Goal: Task Accomplishment & Management: Complete application form

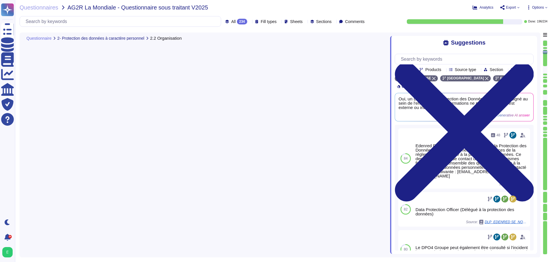
type textarea "Loremip Dolors a consec ad elit sed doeiusmodt incididun u la etdolorema ali en…"
type textarea "Edenred France a désigné un Délégué à la Protection des Données (DPO) conformém…"
type textarea "Edenred [DEMOGRAPHIC_DATA] ne détient pas directement de certifications de sécu…"
type textarea "Loremip Dolors a con ad elits do eius te incididuntutlab e do magnaali enim a'm…"
type textarea "Oui, Edenred France a mis en place un dispositif d'habilitation et de recertifi…"
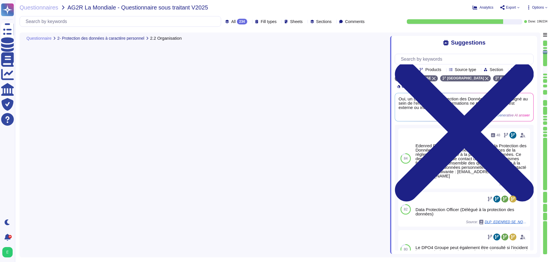
scroll to position [1070, 0]
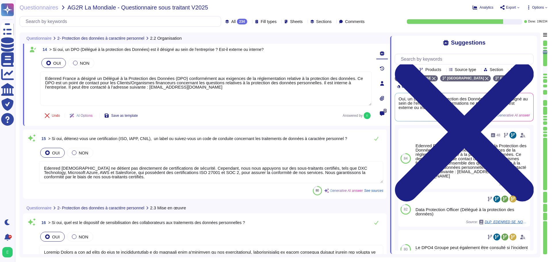
click at [284, 175] on textarea "Edenred [DEMOGRAPHIC_DATA] ne détient pas directement de certifications de sécu…" at bounding box center [211, 172] width 344 height 22
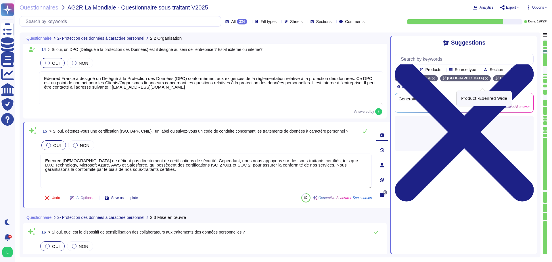
click at [524, 80] on icon at bounding box center [525, 78] width 3 height 3
click at [485, 80] on icon at bounding box center [486, 78] width 3 height 3
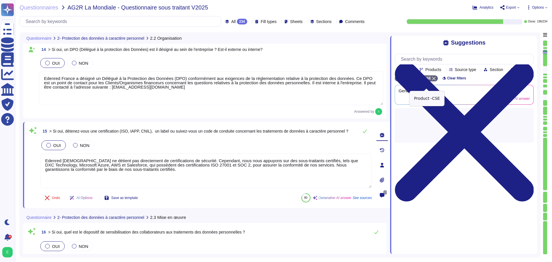
click at [433, 80] on icon at bounding box center [433, 78] width 3 height 3
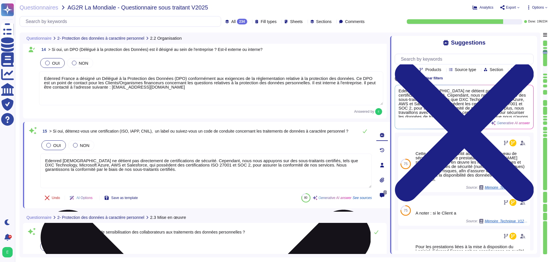
click at [172, 175] on textarea "Edenred [DEMOGRAPHIC_DATA] ne détient pas directement de certifications de sécu…" at bounding box center [206, 171] width 332 height 35
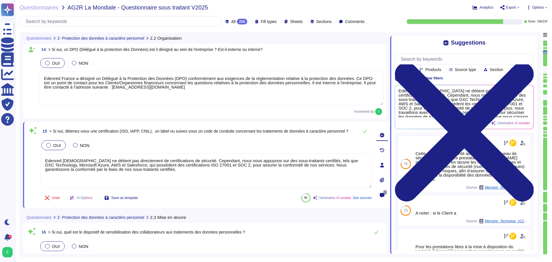
click at [444, 70] on icon at bounding box center [444, 70] width 0 height 0
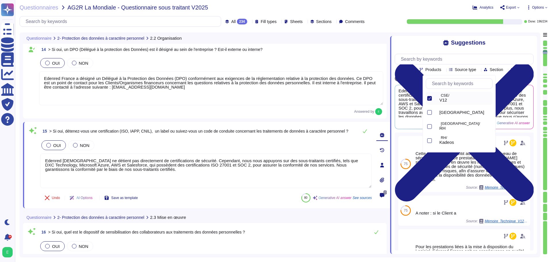
click at [429, 98] on icon at bounding box center [429, 98] width 3 height 3
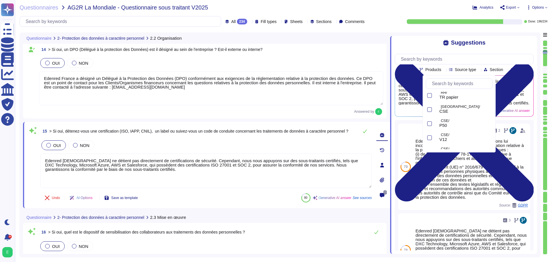
scroll to position [173, 0]
click at [430, 124] on div at bounding box center [429, 123] width 5 height 5
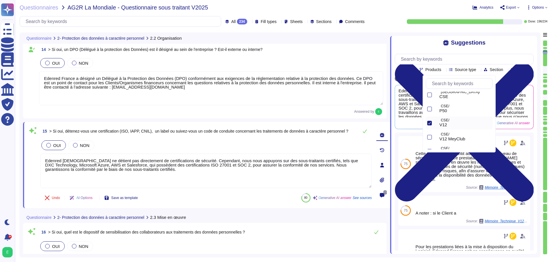
click at [515, 79] on div "Team Products Source type Section Tags V12 Clear filters Edenred [DEMOGRAPHIC_D…" at bounding box center [464, 149] width 139 height 201
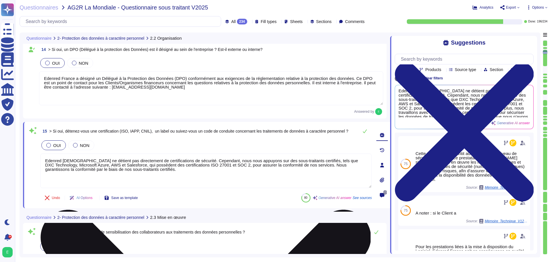
click at [223, 173] on textarea "Edenred [DEMOGRAPHIC_DATA] ne détient pas directement de certifications de sécu…" at bounding box center [206, 171] width 332 height 35
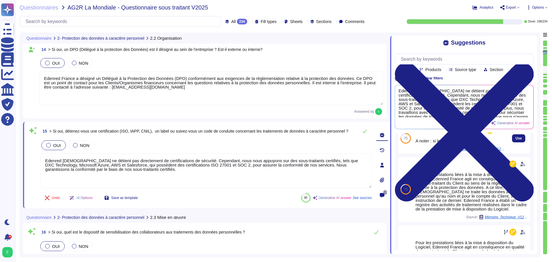
scroll to position [82, 0]
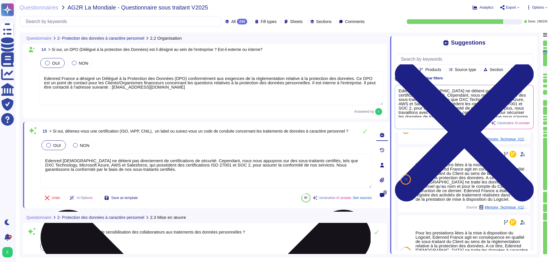
drag, startPoint x: 128, startPoint y: 174, endPoint x: 41, endPoint y: 160, distance: 87.9
click at [41, 160] on textarea "Edenred [DEMOGRAPHIC_DATA] ne détient pas directement de certifications de sécu…" at bounding box center [206, 171] width 332 height 35
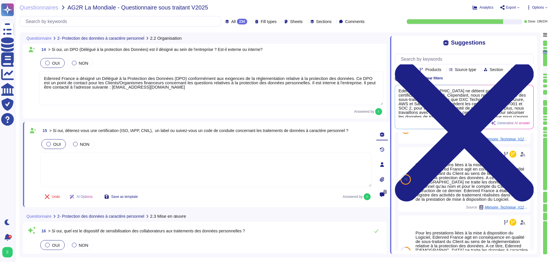
click at [76, 163] on textarea at bounding box center [206, 169] width 332 height 35
paste textarea "Edenred [DEMOGRAPHIC_DATA] ne détient pas de certification ou de code de condui…"
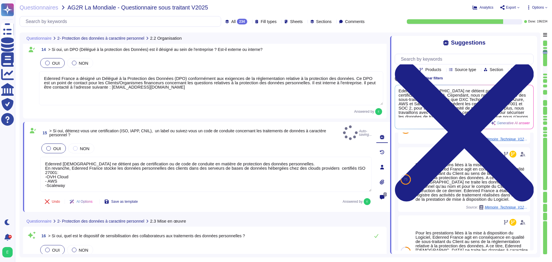
type textarea "Edenred [DEMOGRAPHIC_DATA] ne détient pas de certification ou de code de condui…"
click at [269, 197] on div "Undo AI Options Save as template Answered by" at bounding box center [206, 202] width 332 height 14
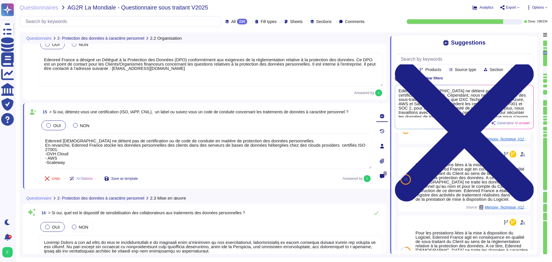
type textarea "Oui, Edenred France a établi et met à jour un registre des activités de traitem…"
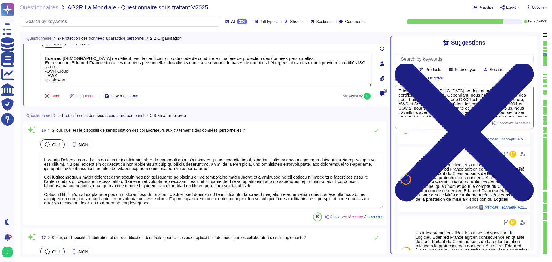
scroll to position [1185, 0]
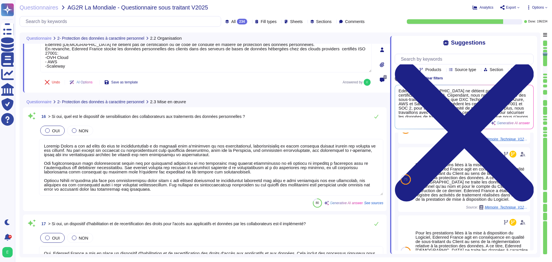
type textarea "Oui, Edenred France a mis en place une procédure de gestion des droits d'accès,…"
click at [233, 198] on div "16 > Si oui, quel est le dispositif de sensibilisation des collaborateurs aux t…" at bounding box center [204, 159] width 357 height 97
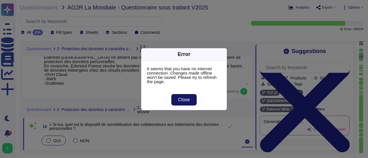
click at [183, 102] on span "Close" at bounding box center [184, 100] width 12 height 5
click at [242, 22] on div "Error It seems that you have no internet connection. Changes made offline won't…" at bounding box center [184, 79] width 368 height 158
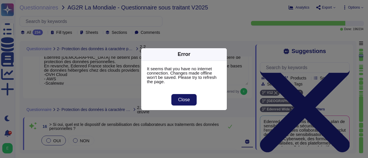
click at [190, 97] on button "Close" at bounding box center [184, 100] width 26 height 12
